Goal: Information Seeking & Learning: Learn about a topic

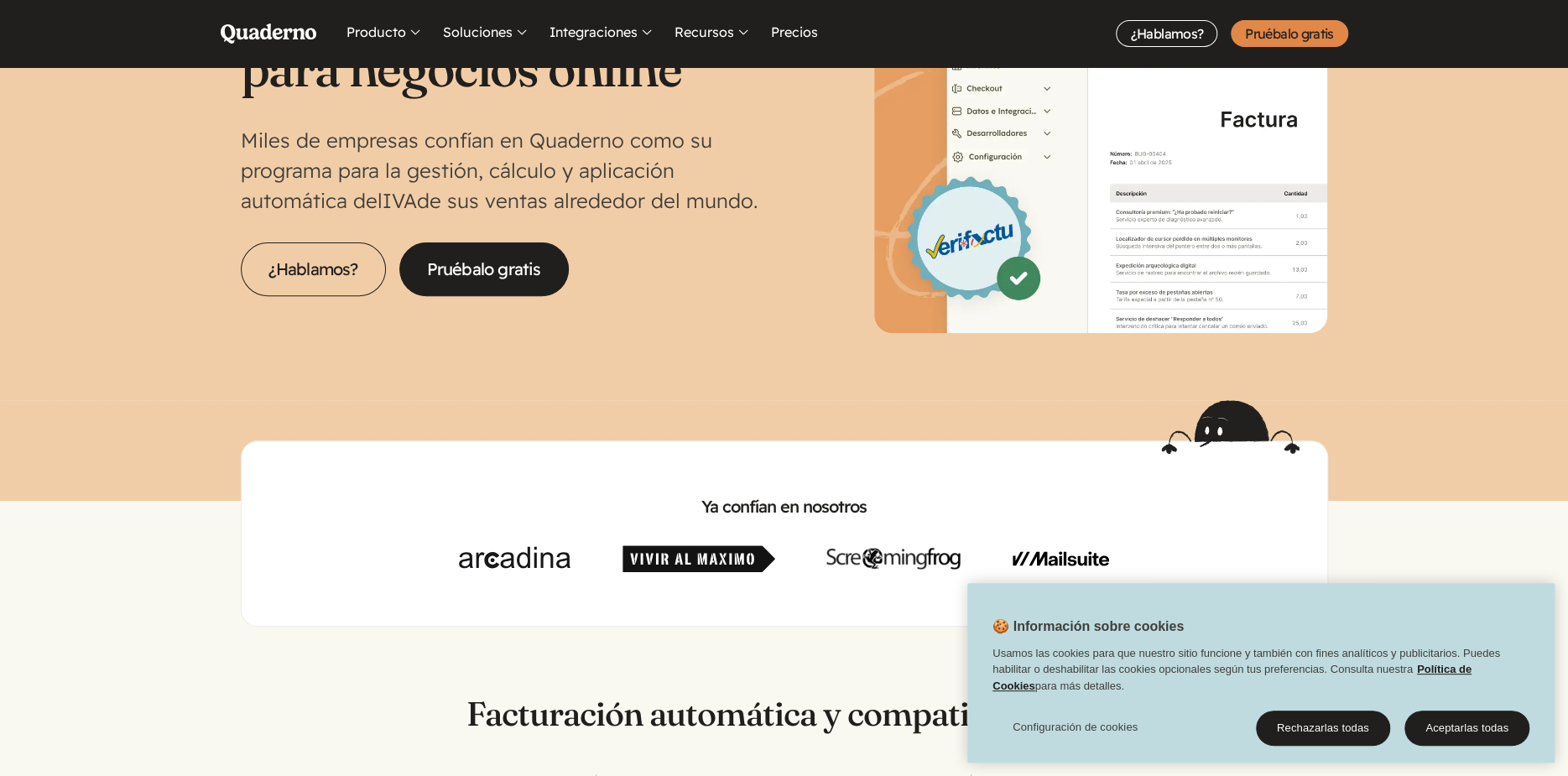
scroll to position [335, 0]
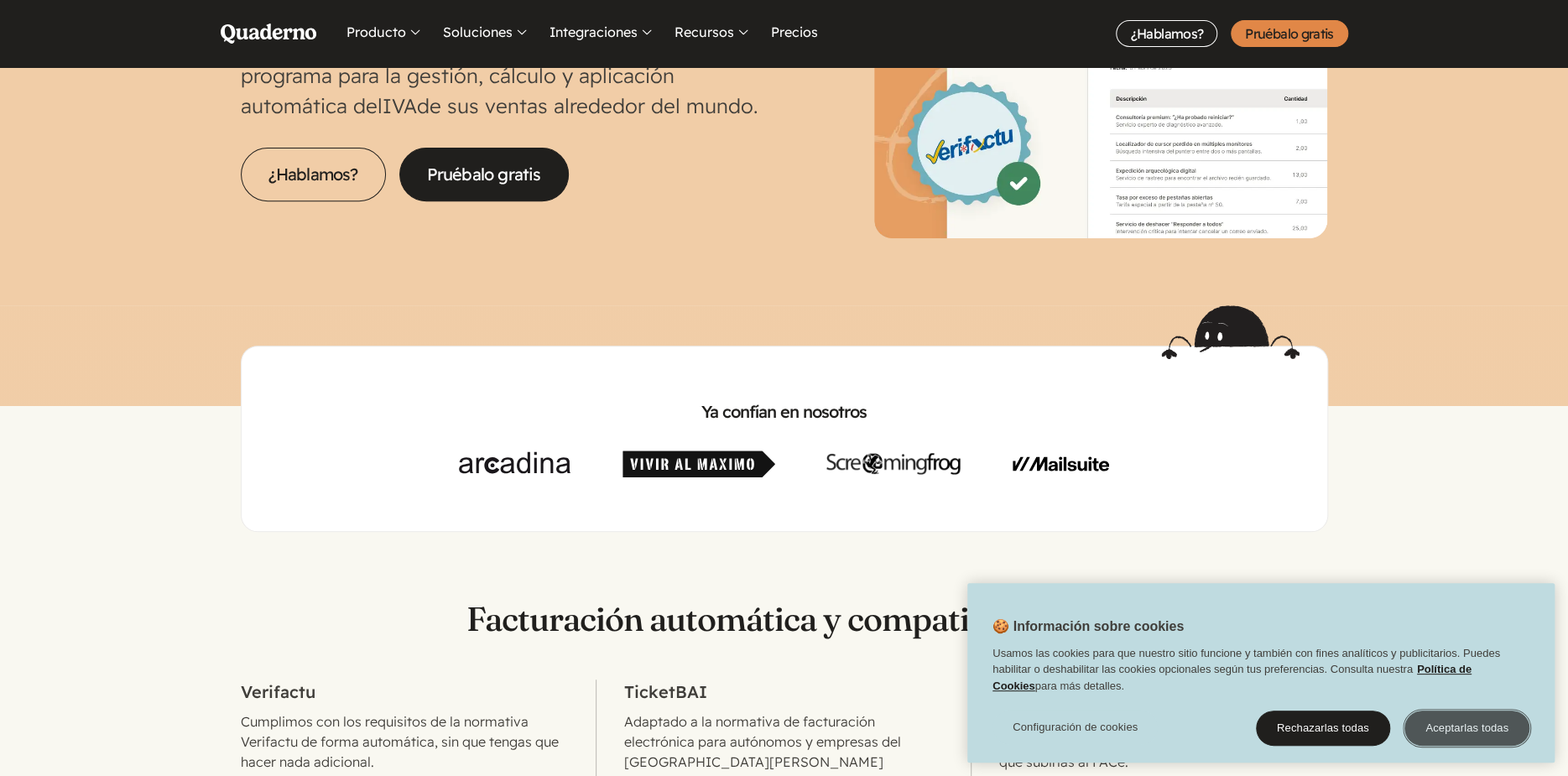
click at [1480, 732] on button "Aceptarlas todas" at bounding box center [1466, 727] width 125 height 35
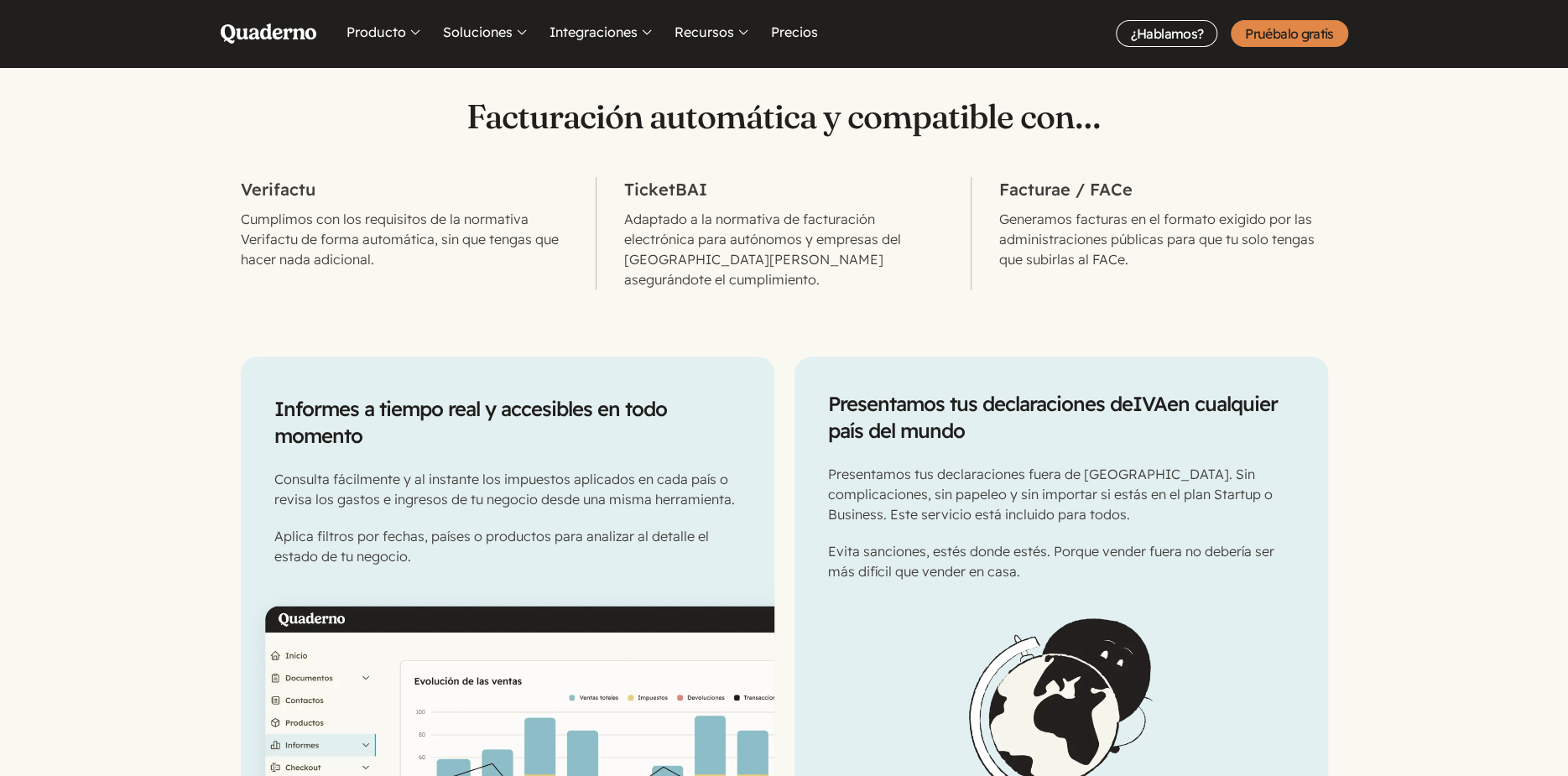
scroll to position [839, 0]
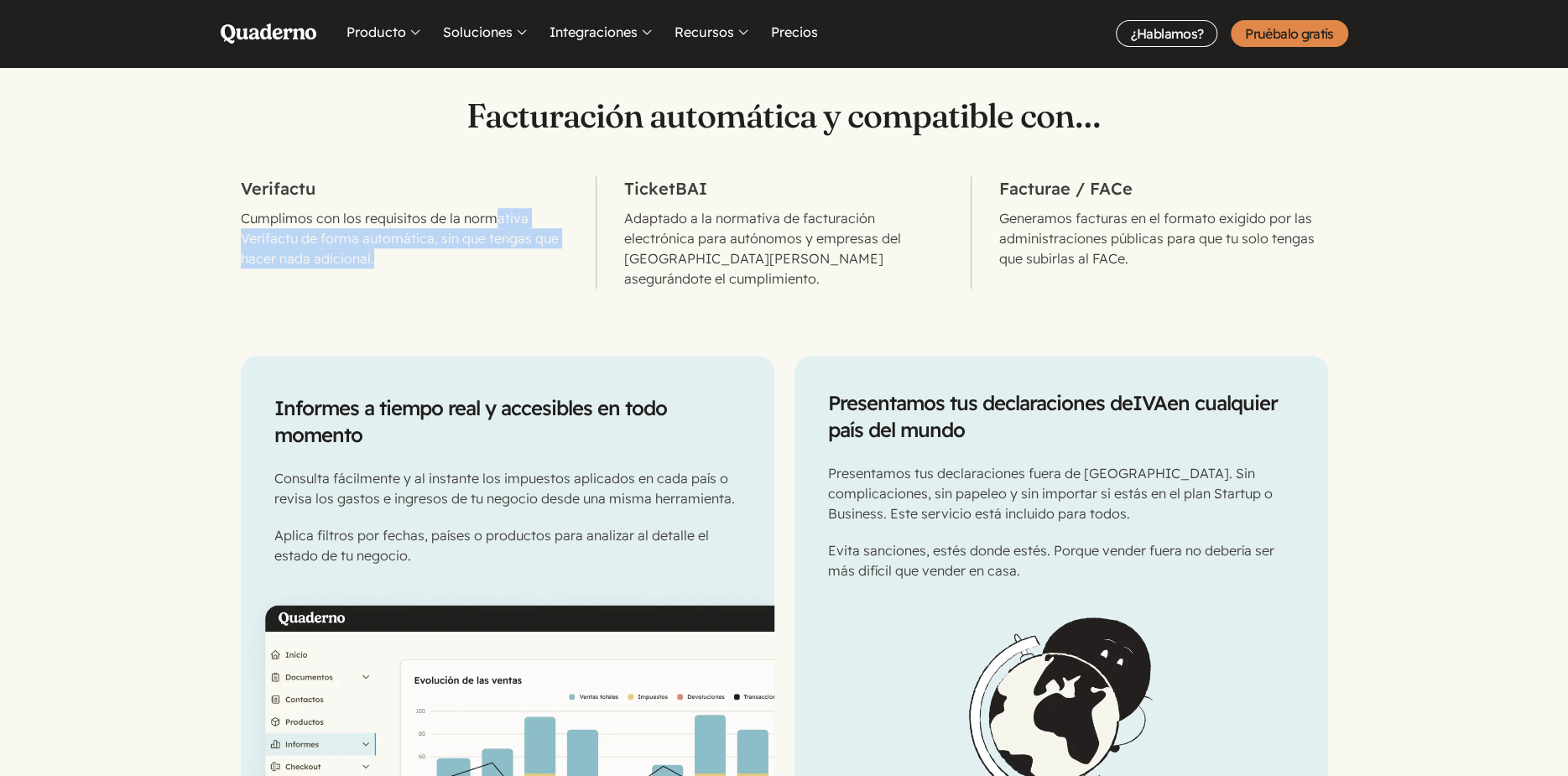
drag, startPoint x: 492, startPoint y: 219, endPoint x: 476, endPoint y: 256, distance: 40.3
click at [476, 256] on p "Cumplimos con los requisitos de la normativa Verifactu de forma automática, sin…" at bounding box center [405, 238] width 329 height 61
click at [804, 260] on p "Adaptado a la normativa de facturación electrónica para autónomos y empresas de…" at bounding box center [783, 248] width 320 height 80
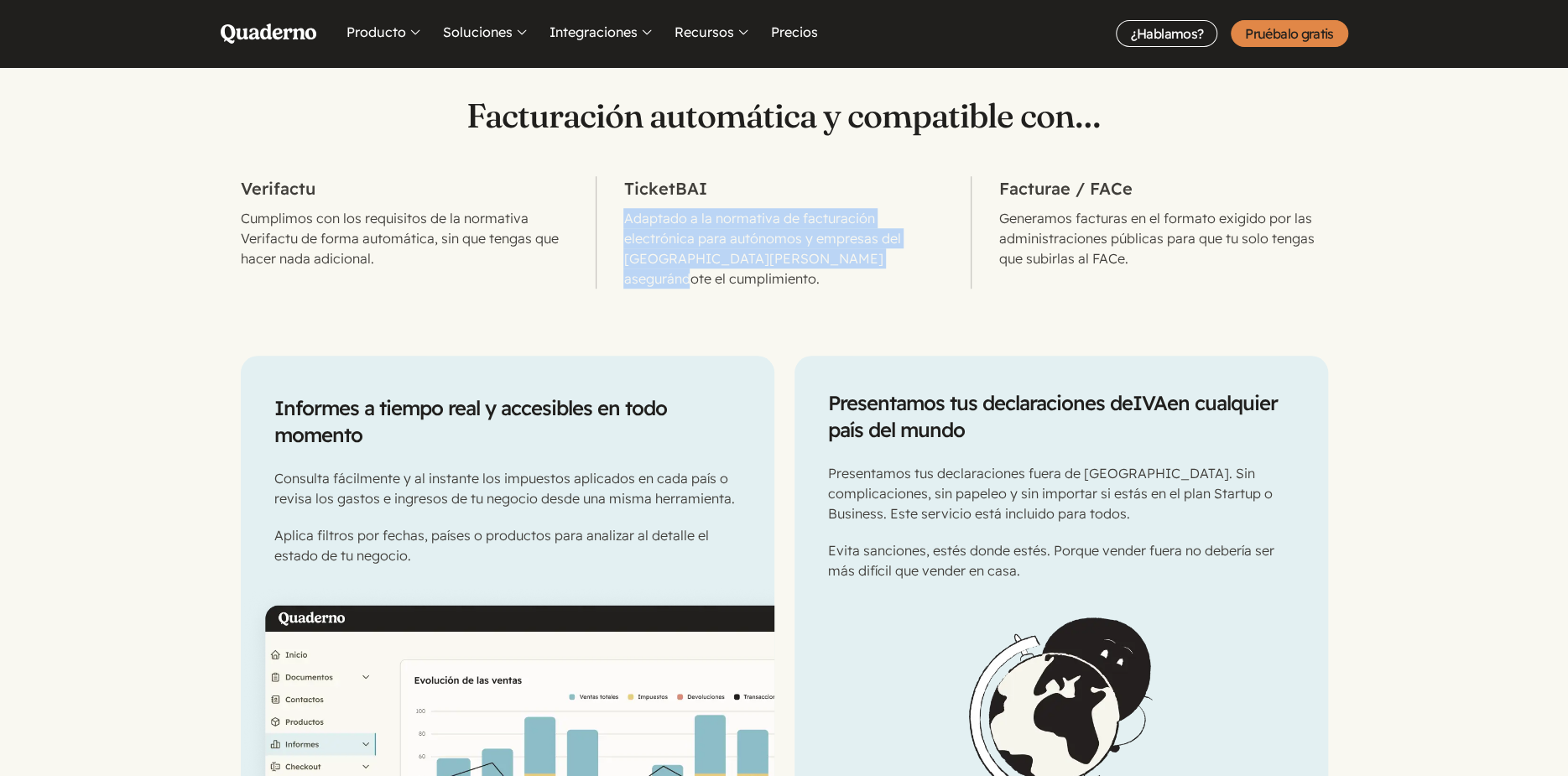
drag, startPoint x: 866, startPoint y: 265, endPoint x: 597, endPoint y: 219, distance: 272.9
click at [597, 219] on li "TicketBAI Adaptado a la normativa de facturación electrónica para autónomos y e…" at bounding box center [784, 232] width 375 height 113
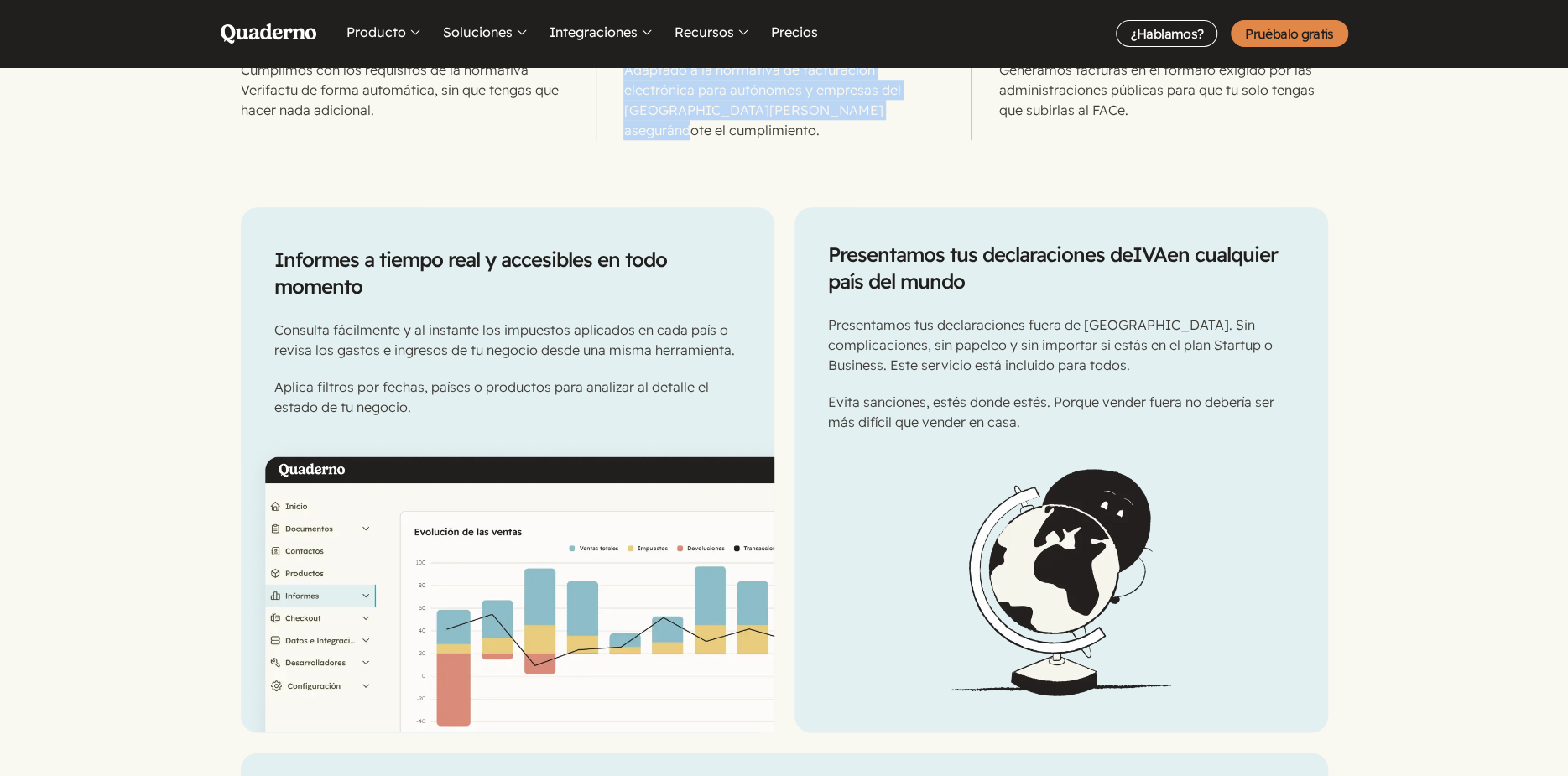
scroll to position [1006, 0]
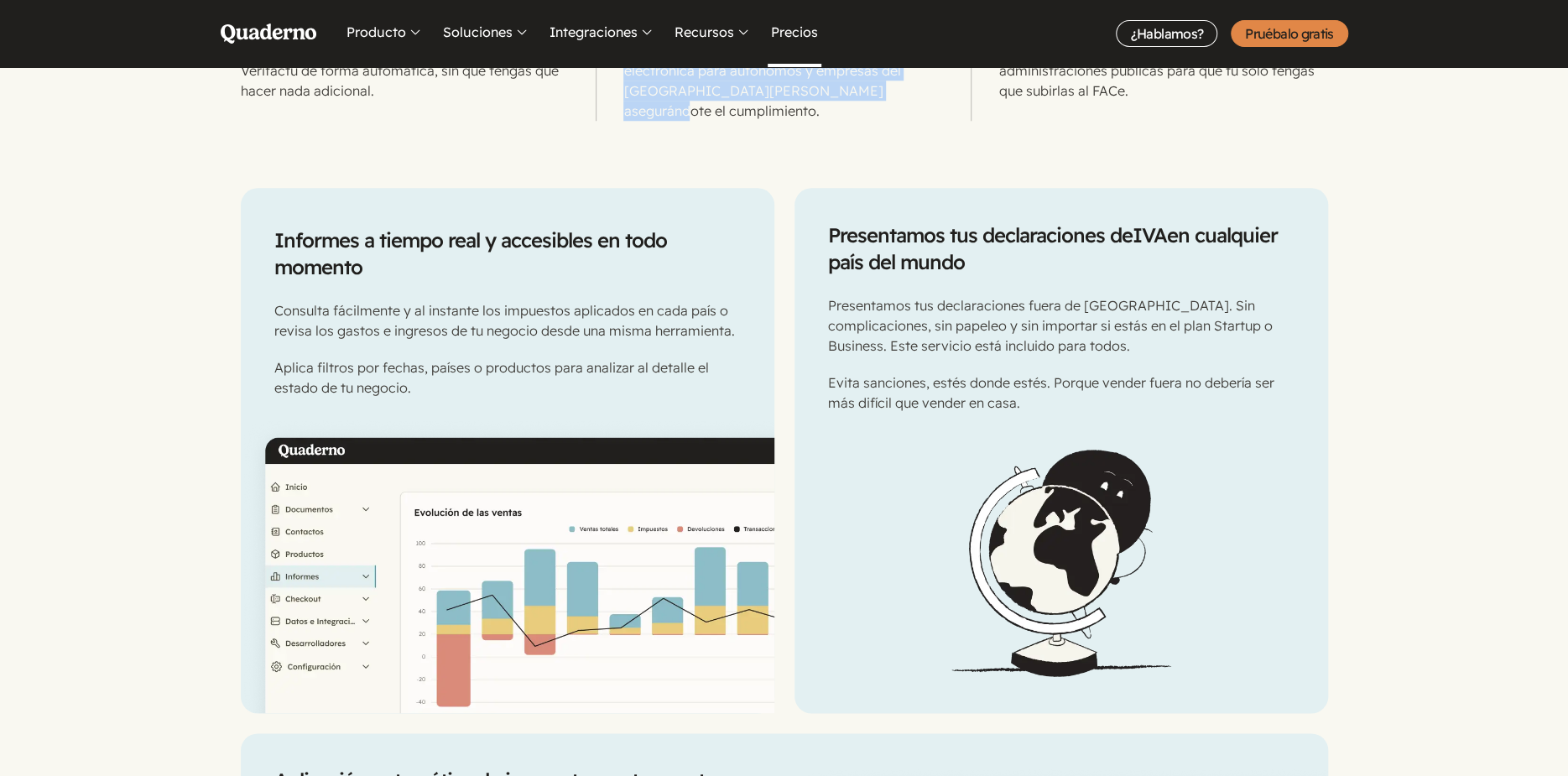
click at [796, 28] on link "Precios" at bounding box center [794, 33] width 54 height 67
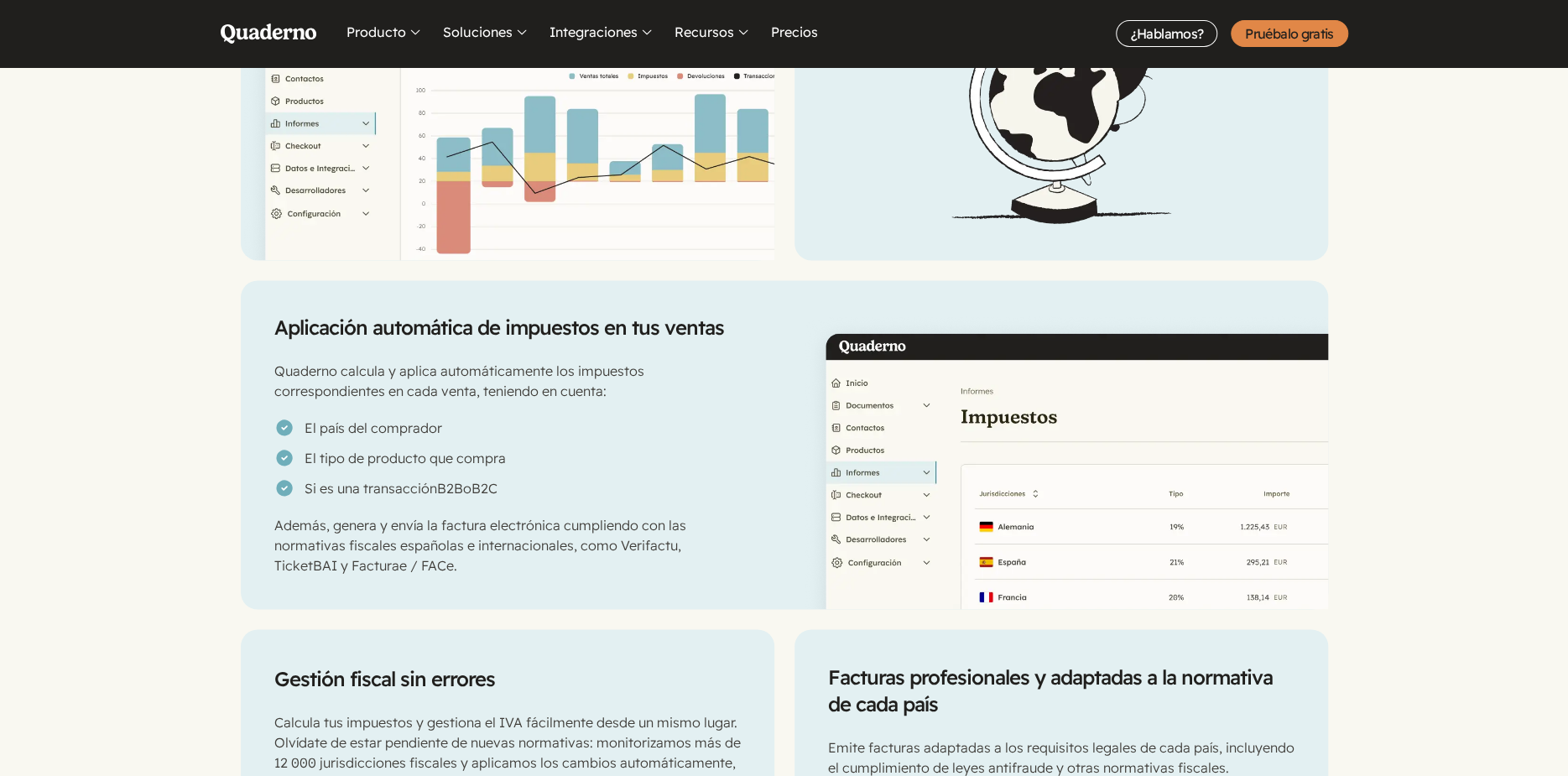
scroll to position [1594, 0]
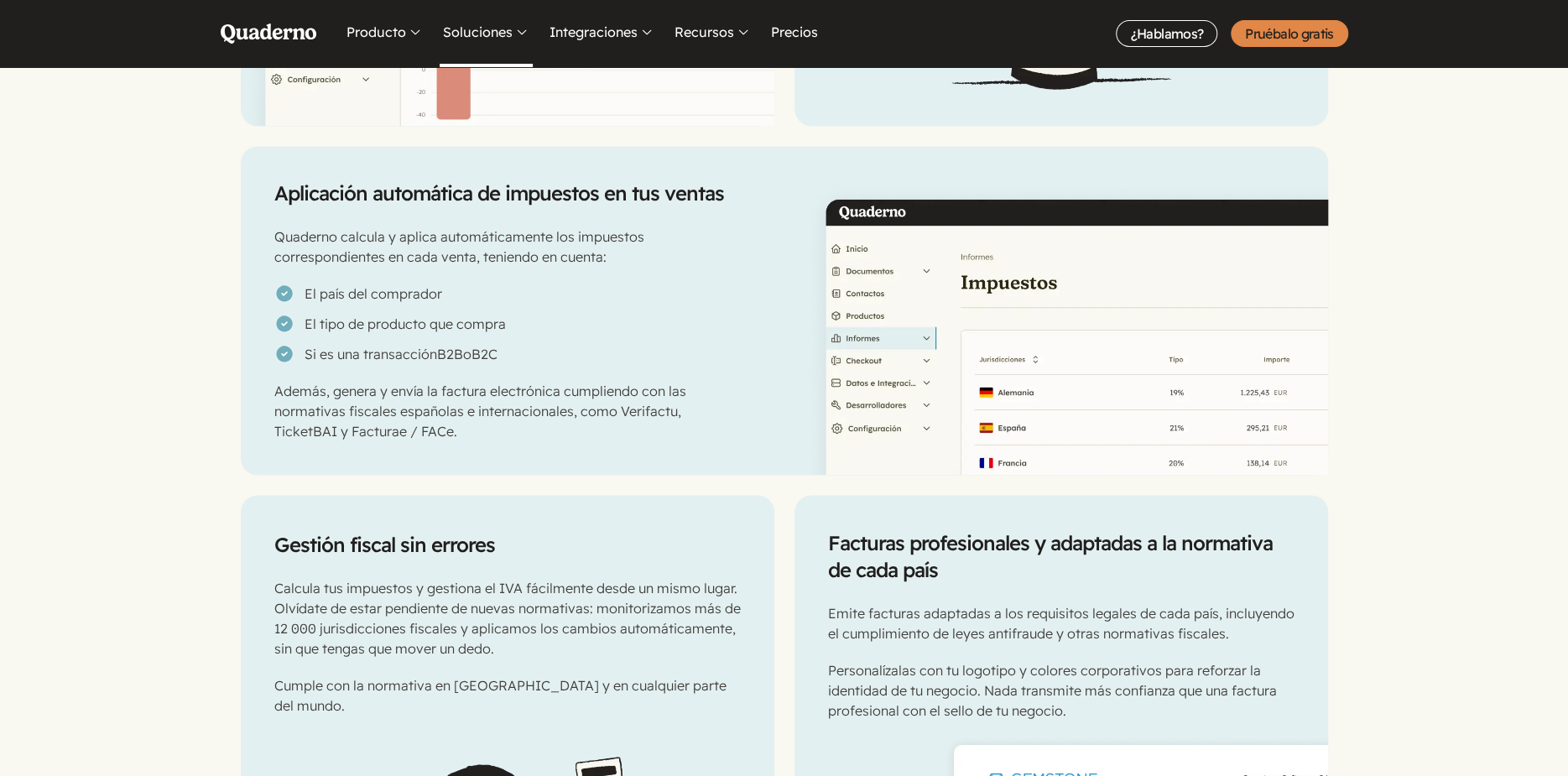
click at [488, 30] on button "Soluciones" at bounding box center [486, 33] width 93 height 67
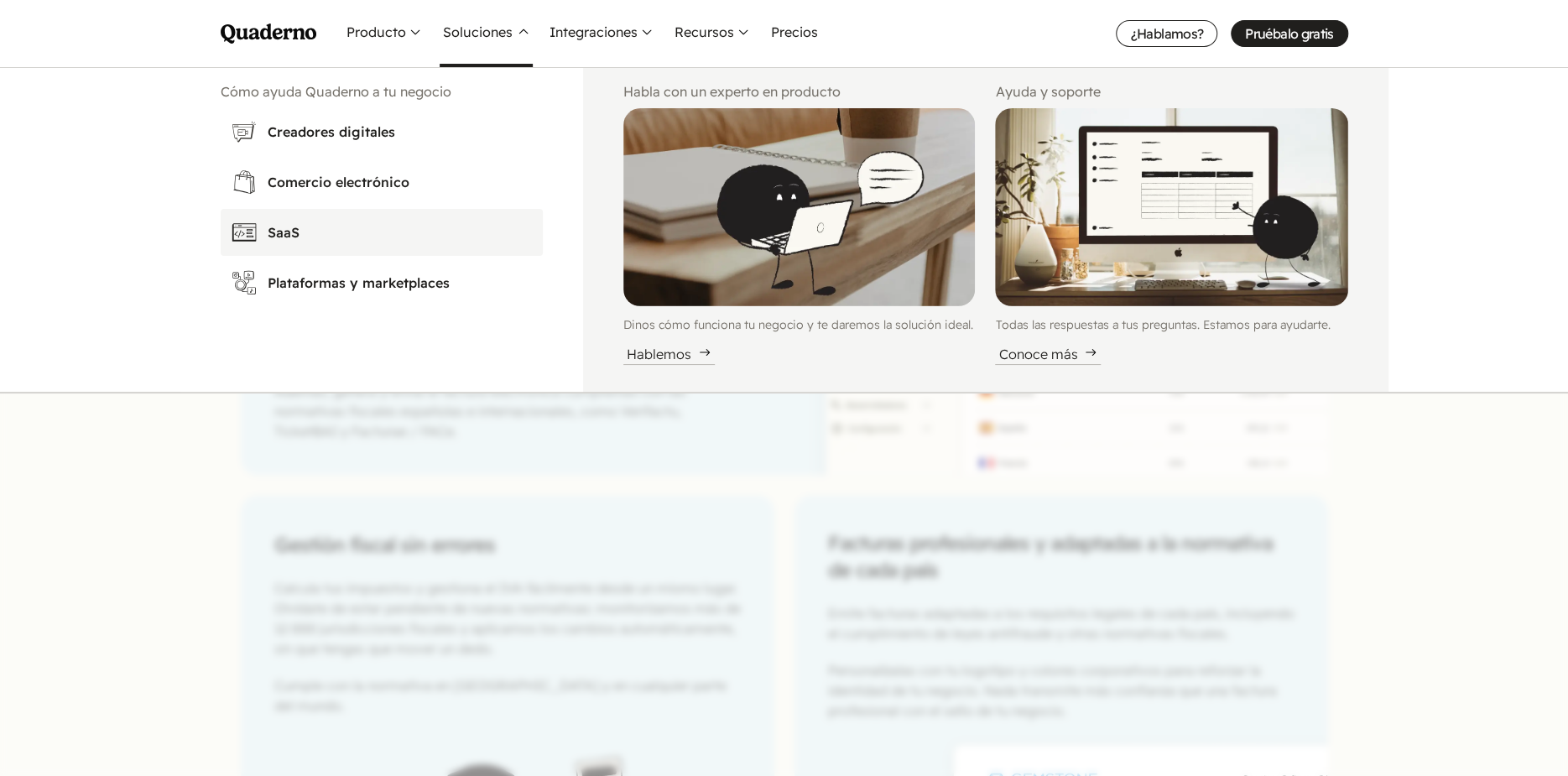
click at [285, 240] on h3 "SaaS" at bounding box center [400, 232] width 265 height 20
